Goal: Information Seeking & Learning: Learn about a topic

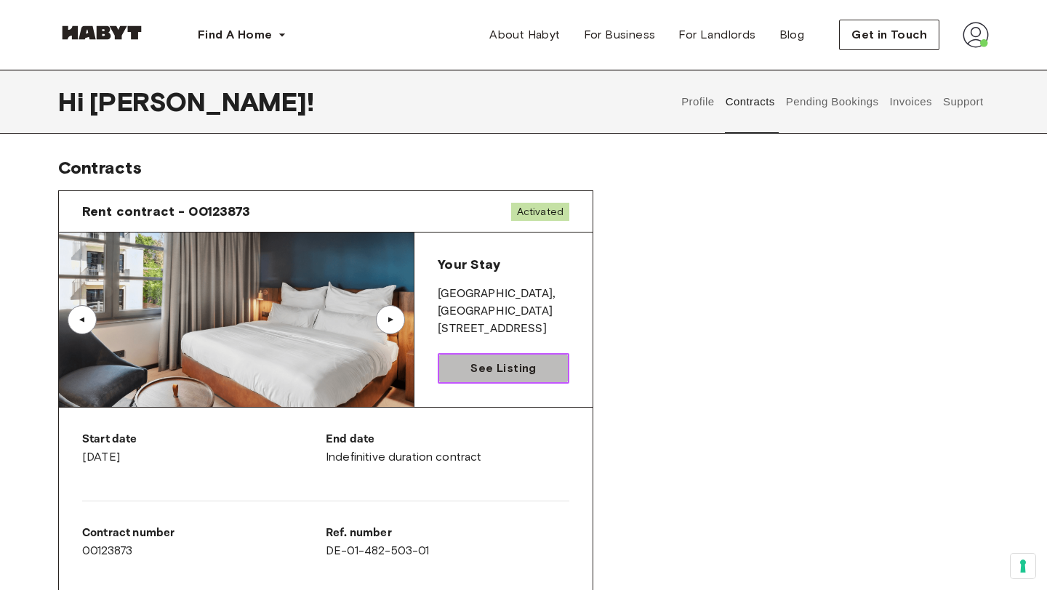
click at [455, 363] on link "See Listing" at bounding box center [504, 368] width 132 height 31
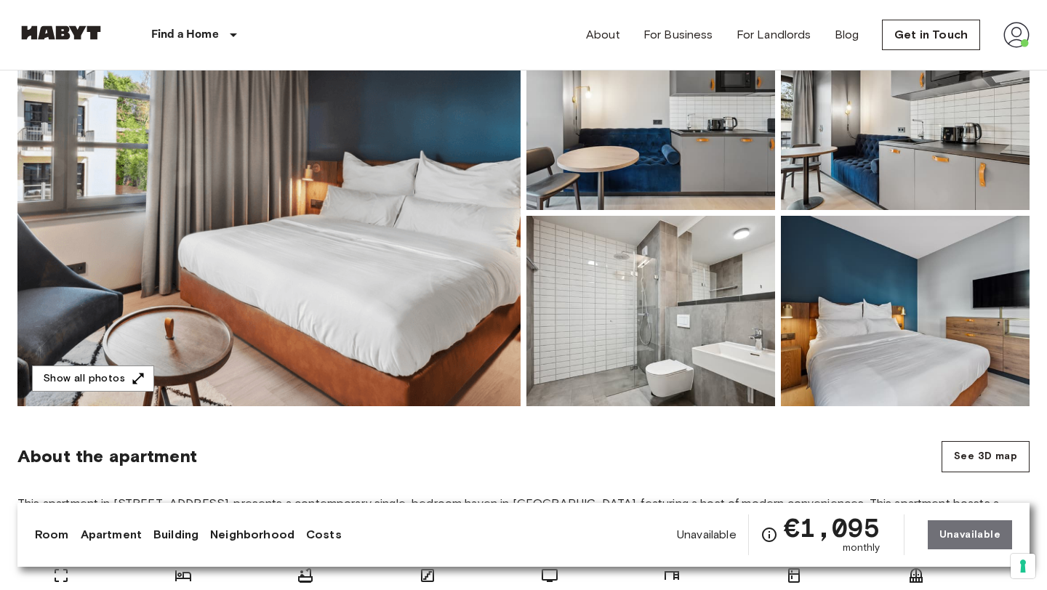
scroll to position [166, 0]
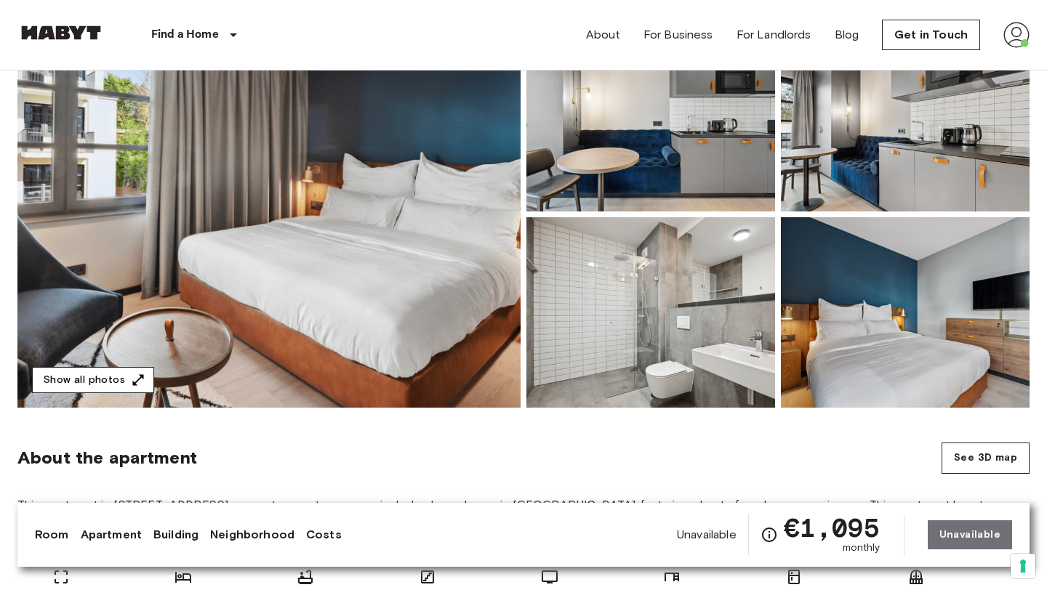
click at [137, 371] on button "Show all photos" at bounding box center [93, 380] width 122 height 27
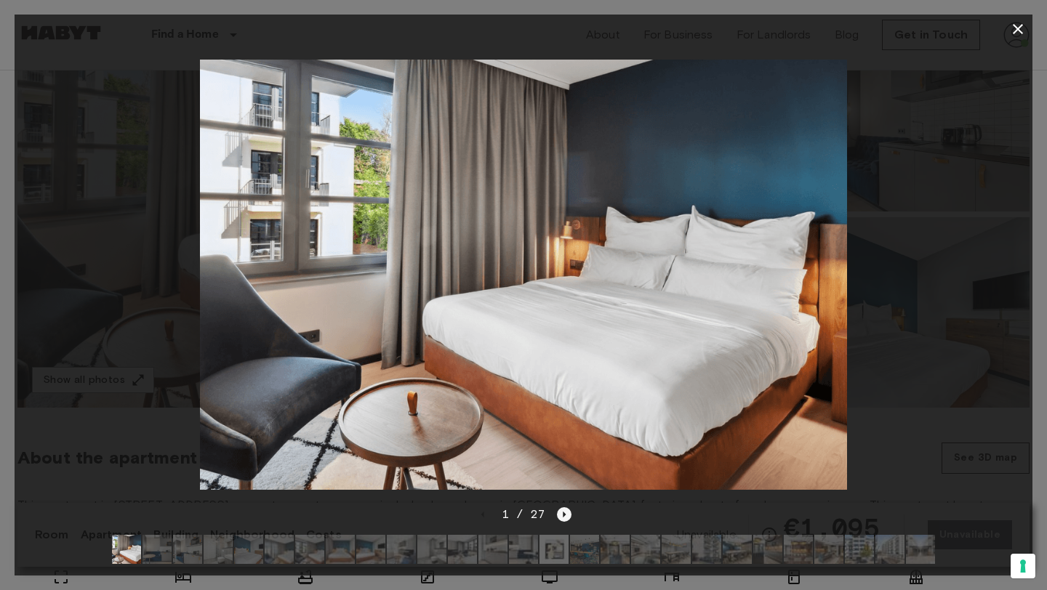
click at [568, 516] on icon "Next image" at bounding box center [564, 514] width 15 height 15
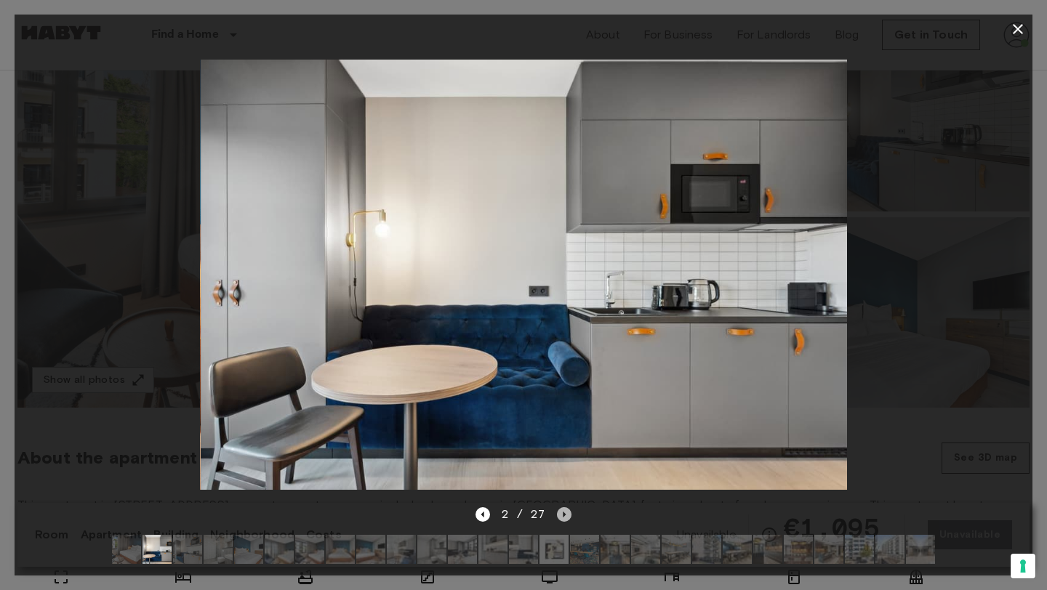
click at [568, 516] on icon "Next image" at bounding box center [564, 514] width 15 height 15
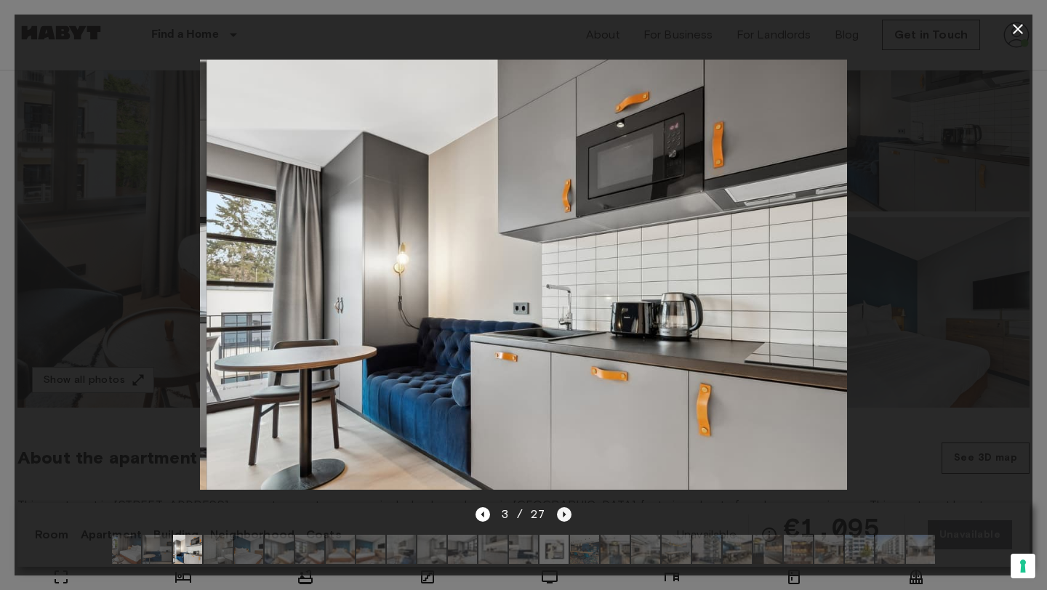
click at [568, 516] on icon "Next image" at bounding box center [564, 514] width 15 height 15
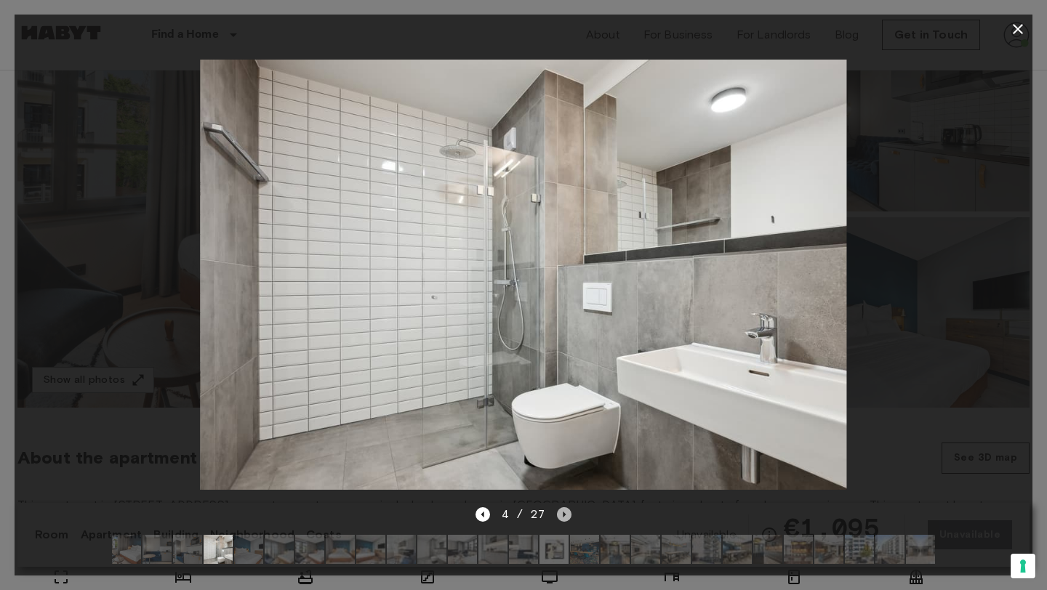
click at [568, 516] on icon "Next image" at bounding box center [564, 514] width 15 height 15
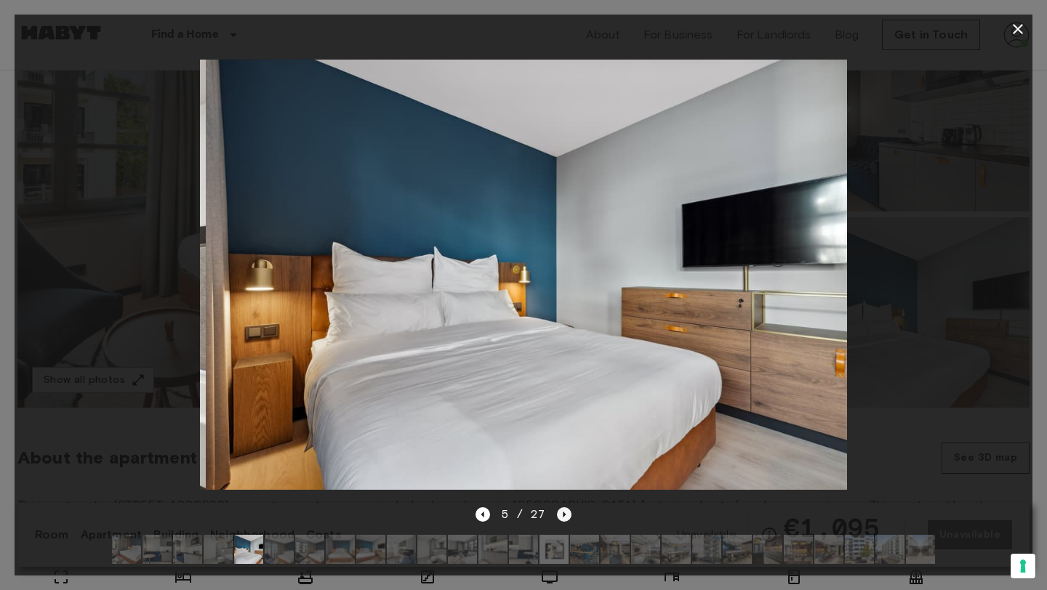
click at [568, 516] on icon "Next image" at bounding box center [564, 514] width 15 height 15
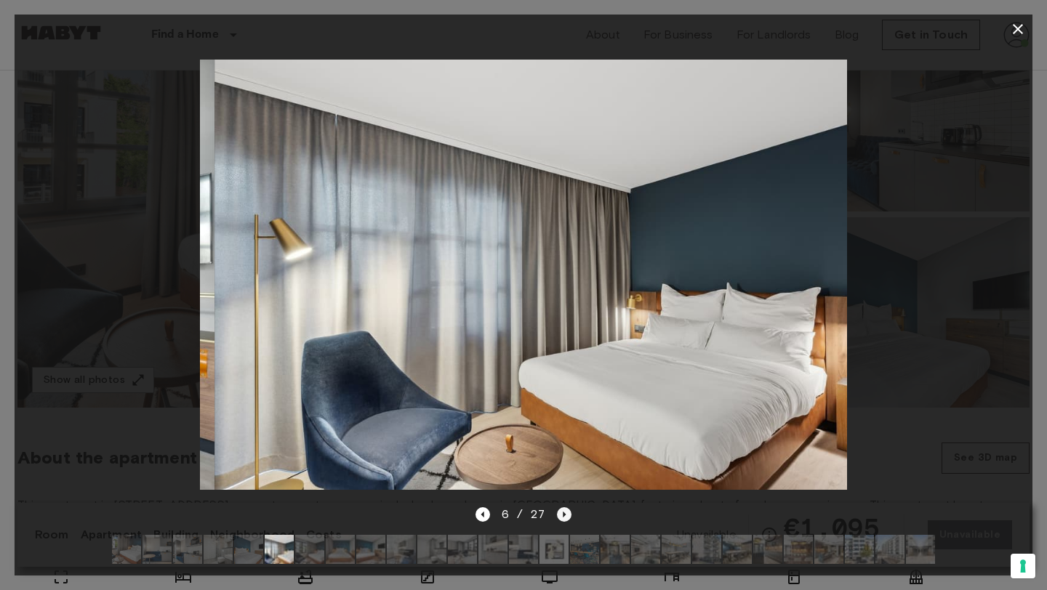
click at [568, 516] on icon "Next image" at bounding box center [564, 514] width 15 height 15
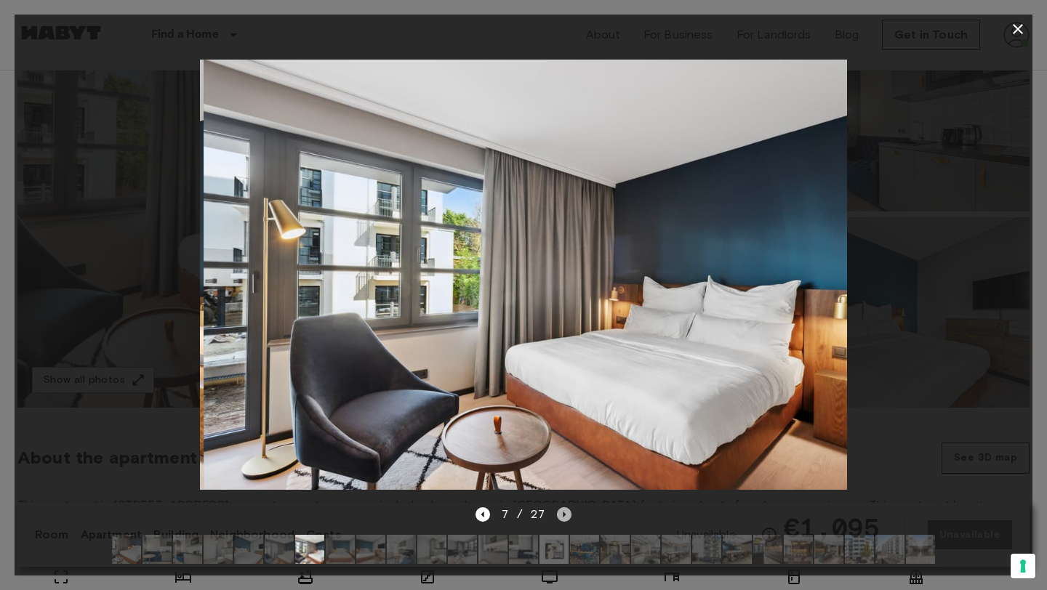
click at [568, 516] on icon "Next image" at bounding box center [564, 514] width 15 height 15
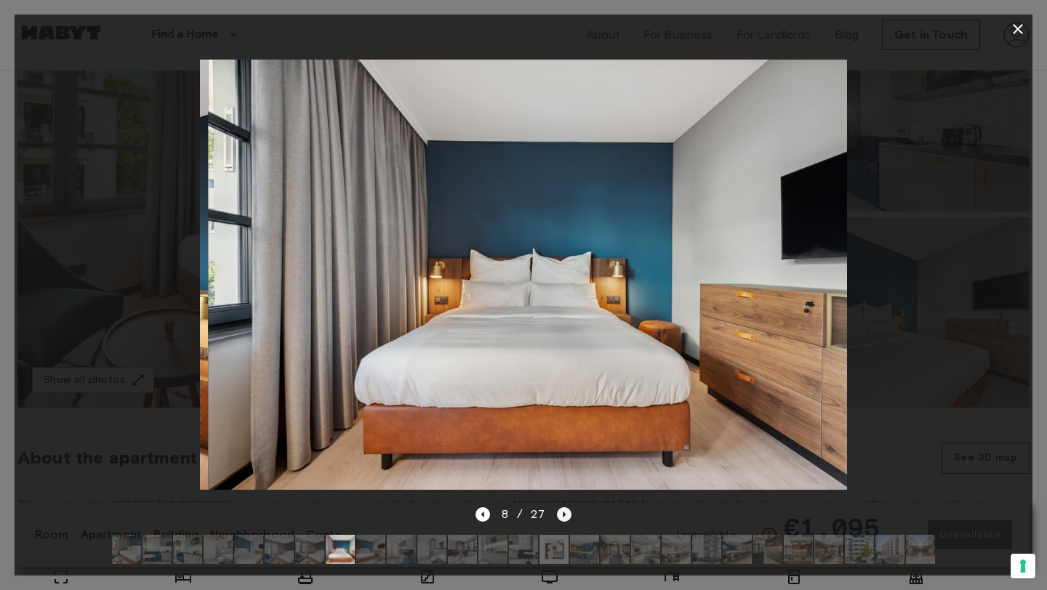
click at [568, 516] on icon "Next image" at bounding box center [564, 514] width 15 height 15
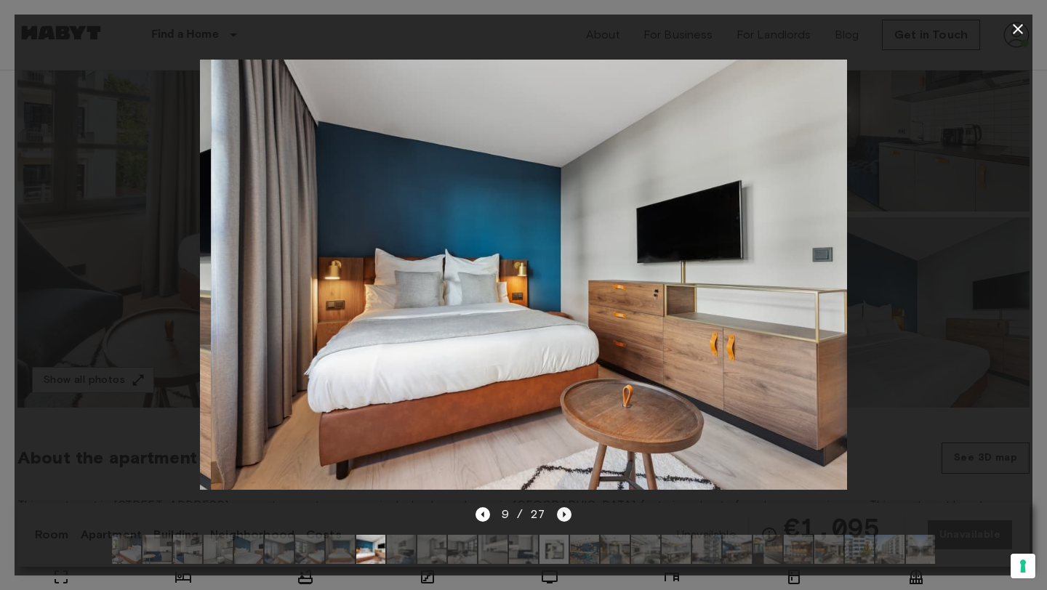
click at [568, 516] on icon "Next image" at bounding box center [564, 514] width 15 height 15
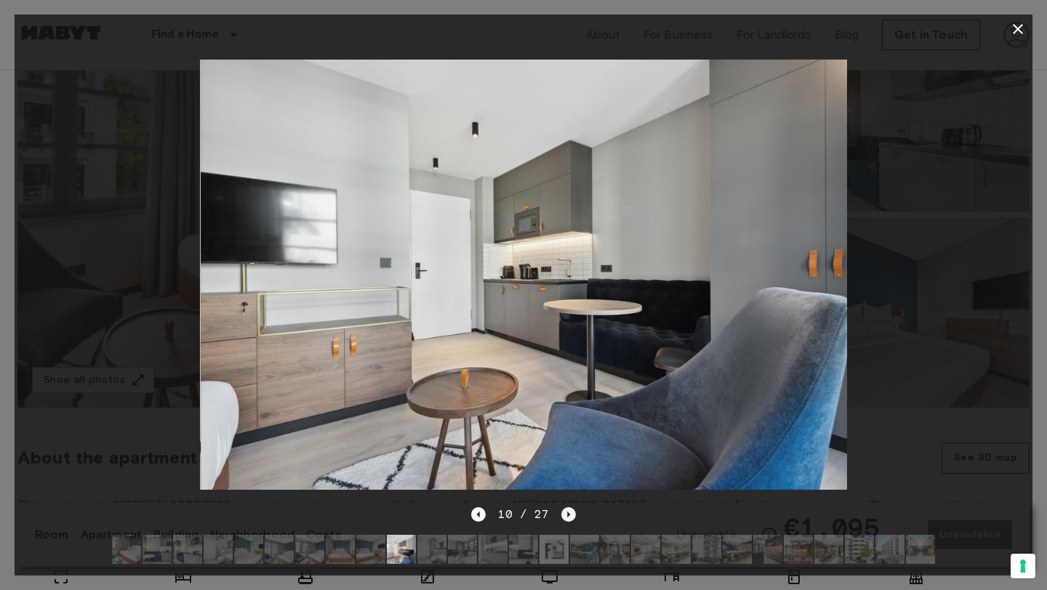
click at [568, 516] on icon "Next image" at bounding box center [568, 514] width 15 height 15
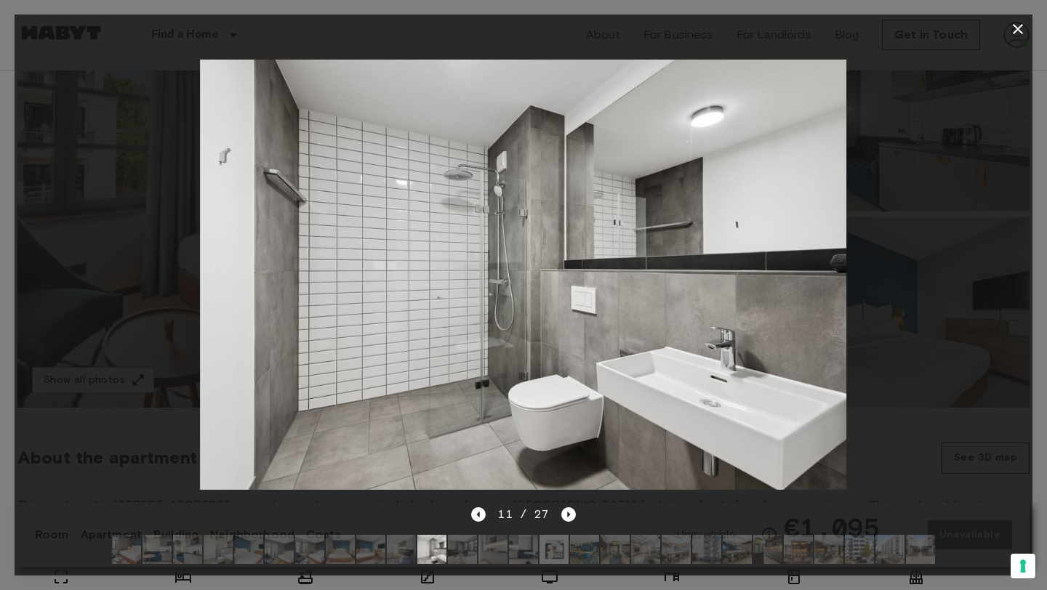
click at [1018, 25] on icon "button" at bounding box center [1017, 28] width 17 height 17
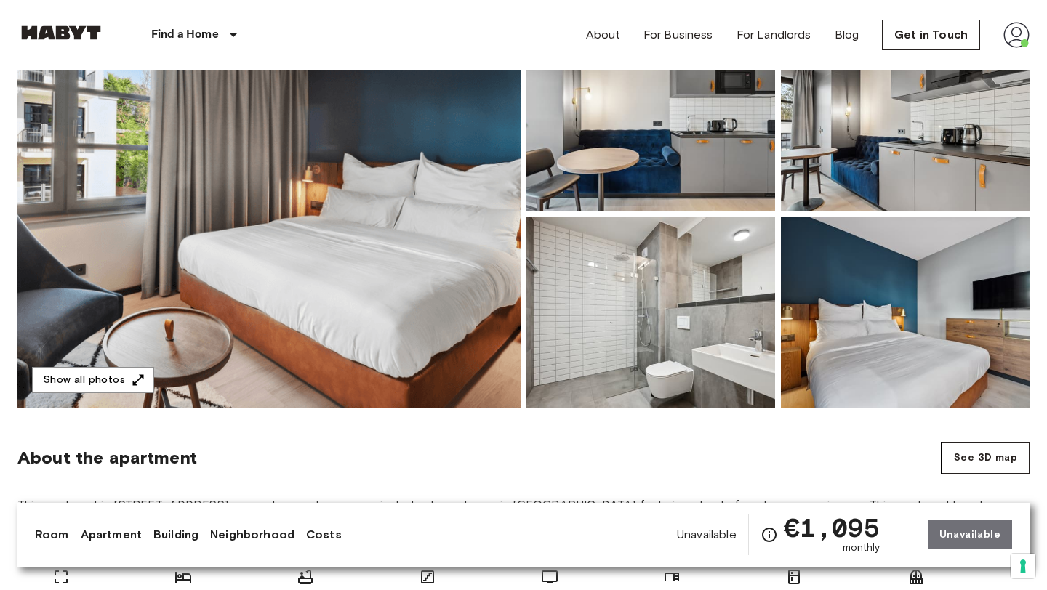
click at [983, 462] on button "See 3D map" at bounding box center [985, 458] width 88 height 31
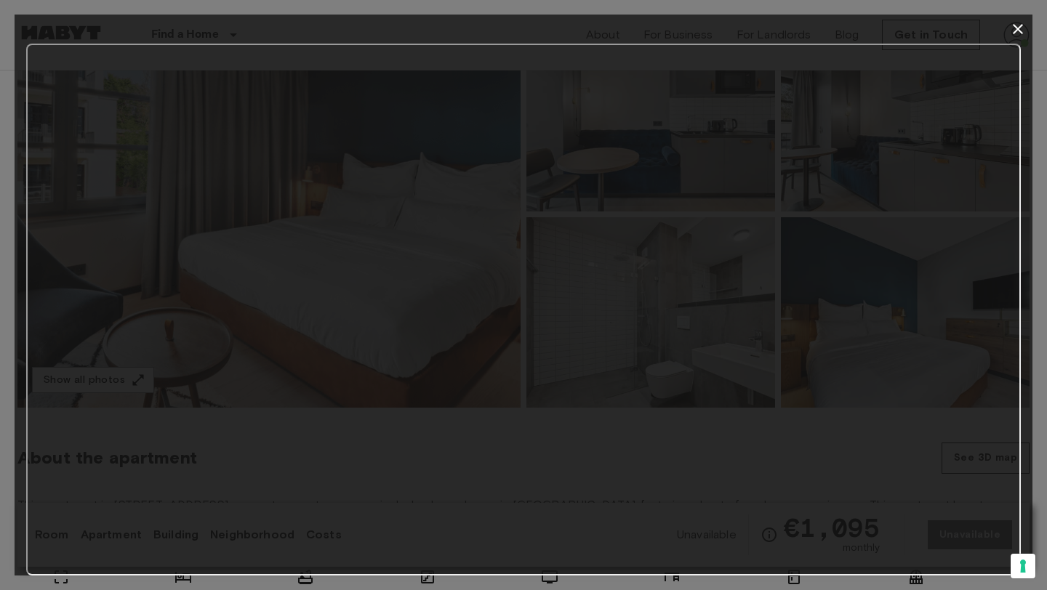
click at [1019, 31] on icon "button" at bounding box center [1017, 29] width 10 height 10
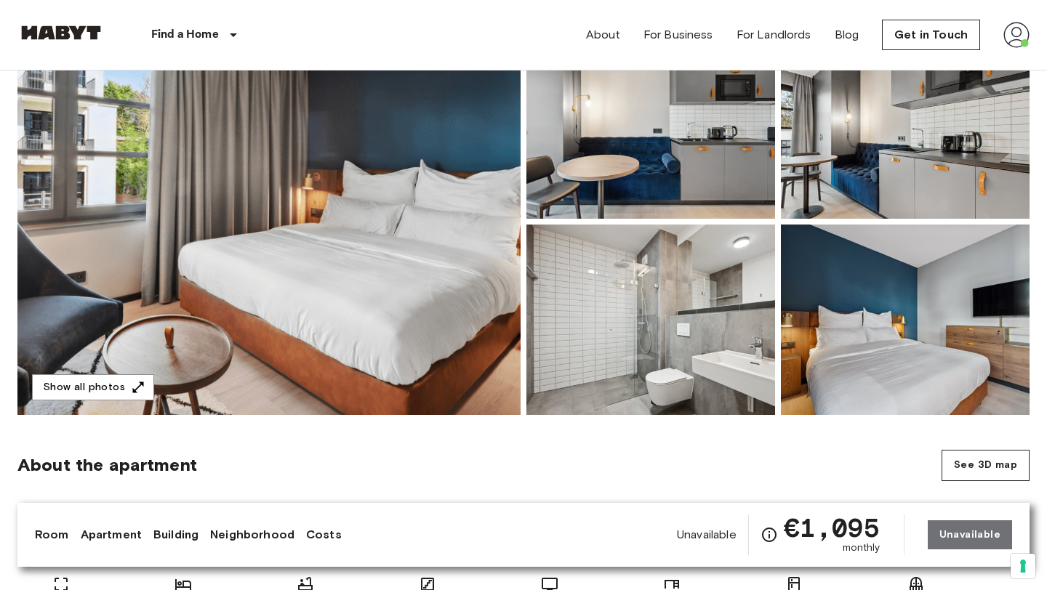
scroll to position [89, 0]
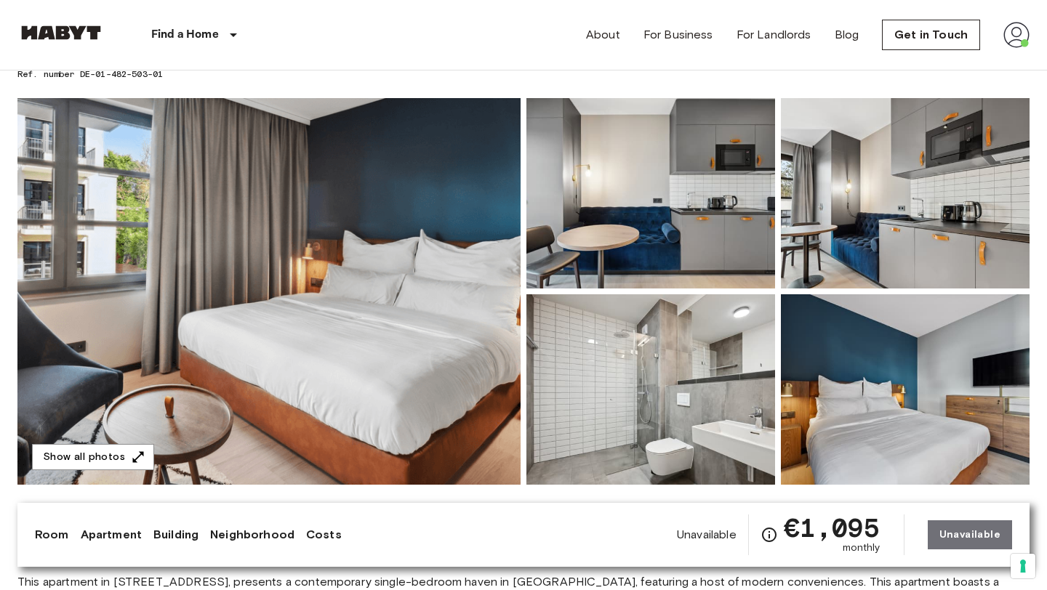
click at [407, 269] on img at bounding box center [268, 291] width 503 height 387
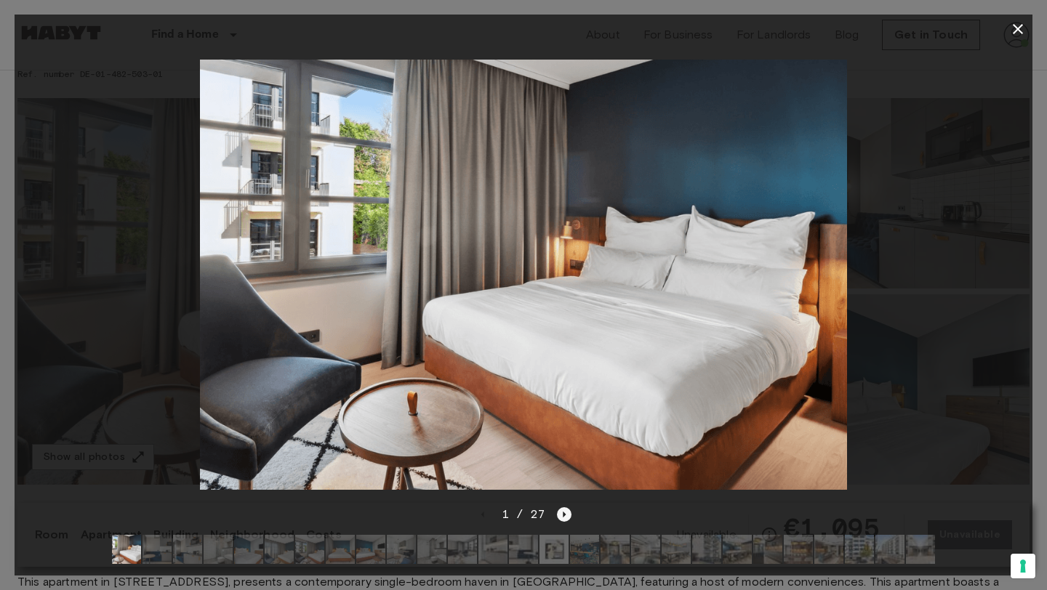
click at [560, 517] on icon "Next image" at bounding box center [564, 514] width 15 height 15
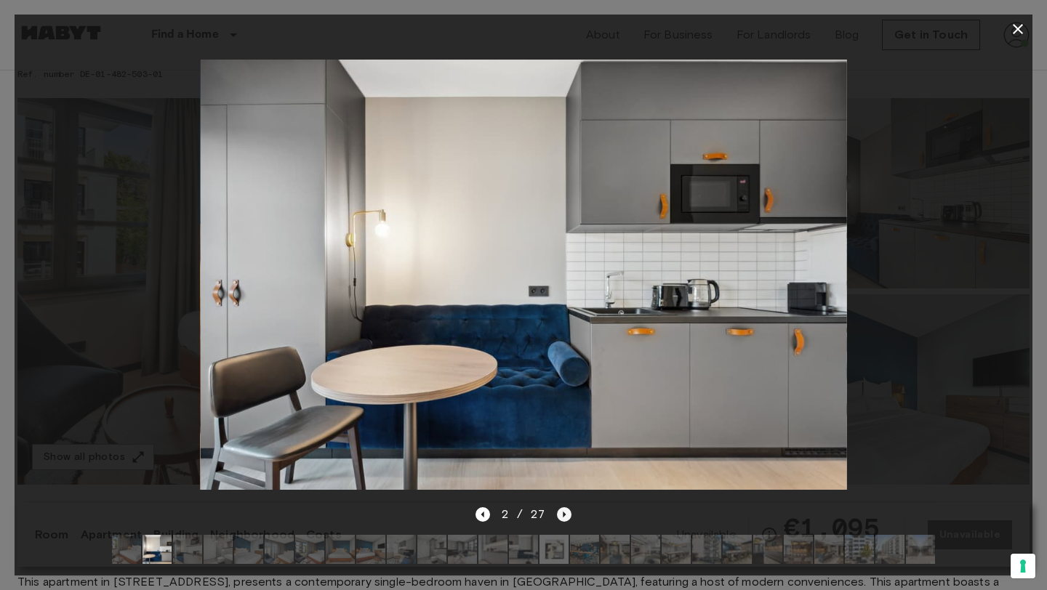
click at [560, 517] on icon "Next image" at bounding box center [564, 514] width 15 height 15
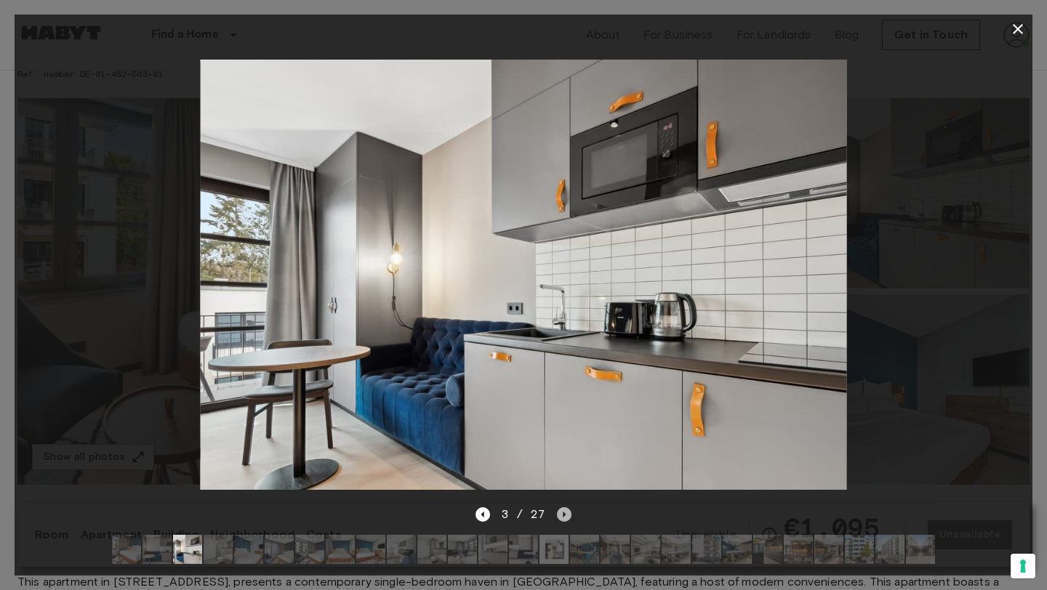
click at [559, 515] on icon "Next image" at bounding box center [564, 514] width 15 height 15
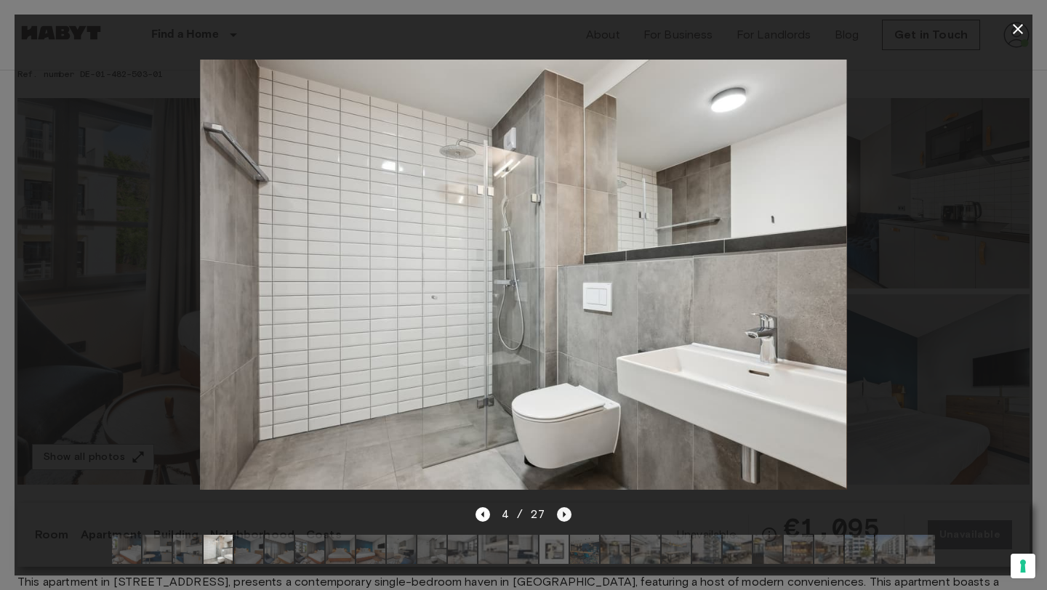
click at [559, 515] on icon "Next image" at bounding box center [564, 514] width 15 height 15
